Goal: Communication & Community: Answer question/provide support

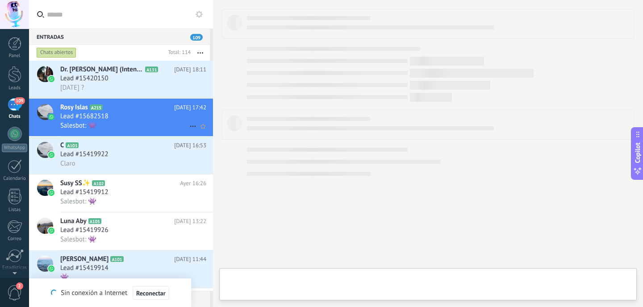
click at [152, 100] on div "Rosy Islas A215 [DATE] 17:42 Lead #15682518 Salesbot: 👾" at bounding box center [136, 117] width 153 height 37
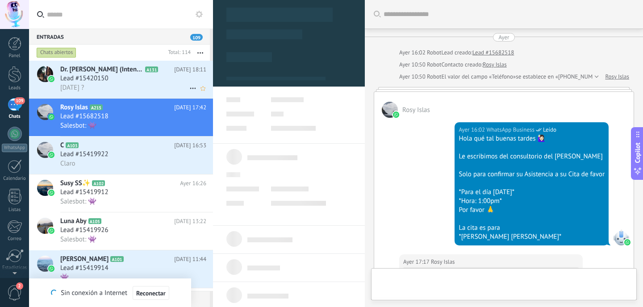
click at [155, 89] on div "[DATE] ?" at bounding box center [133, 87] width 146 height 9
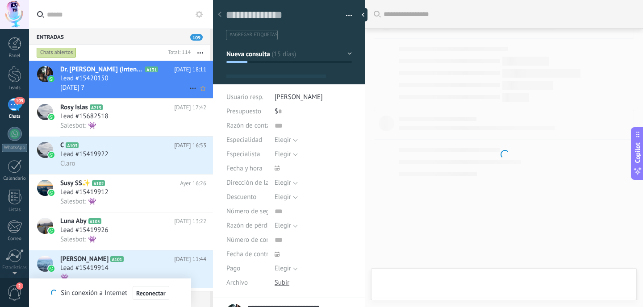
type textarea "**********"
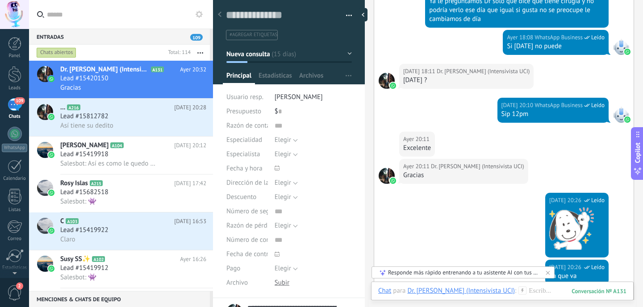
scroll to position [1721, 0]
